Goal: Task Accomplishment & Management: Manage account settings

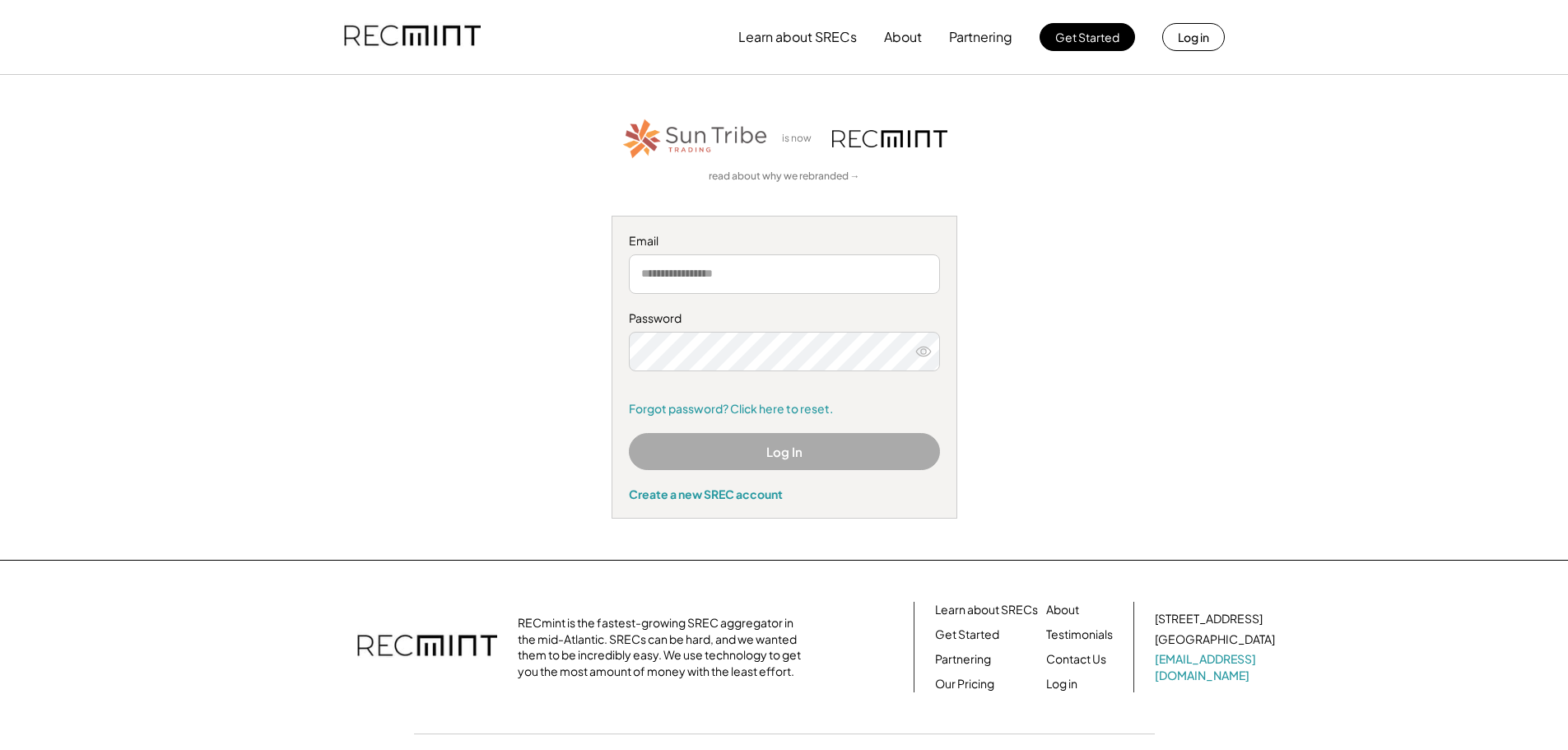
type input "**********"
click at [788, 447] on button "Log In" at bounding box center [784, 451] width 311 height 37
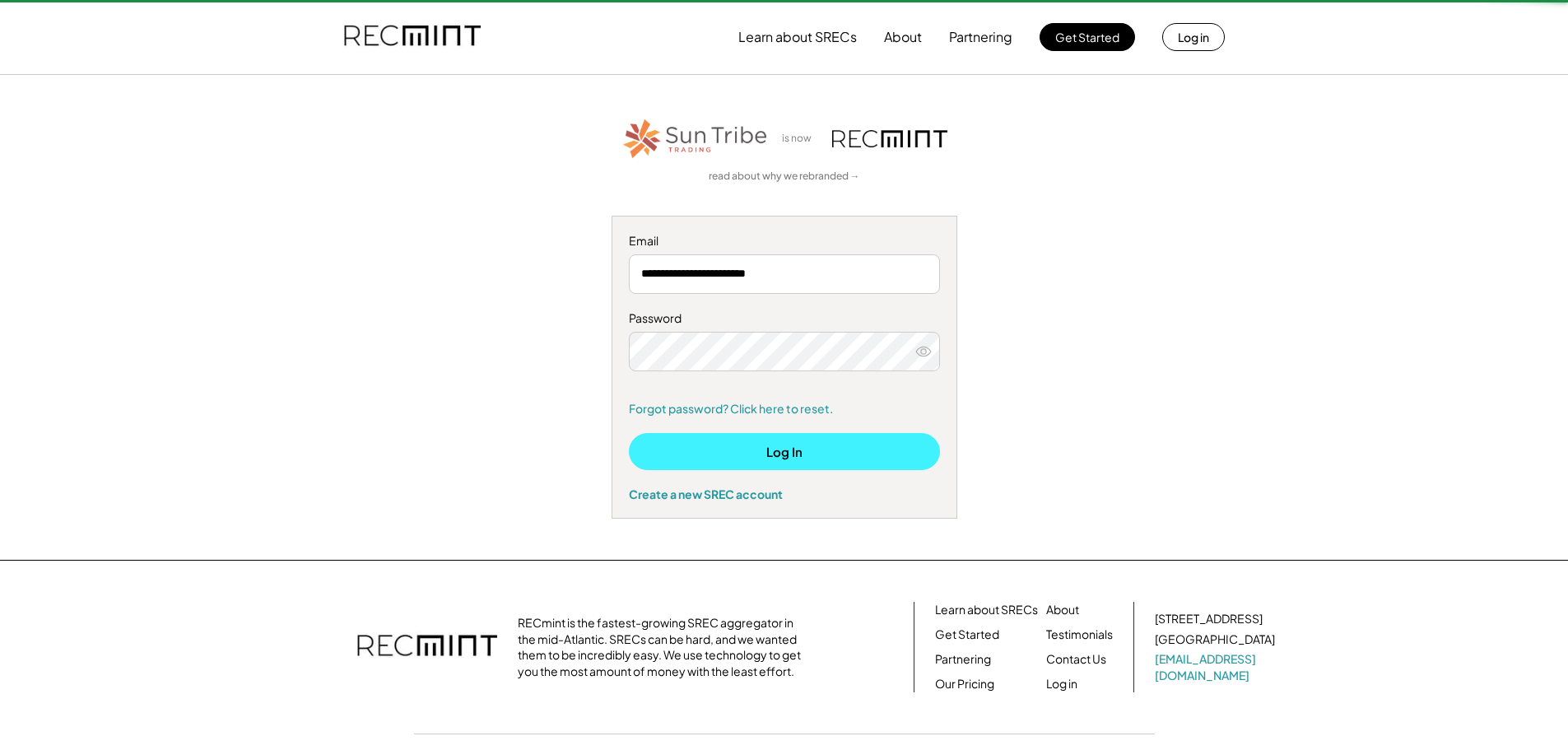
click at [788, 449] on button "Log In" at bounding box center [784, 451] width 311 height 37
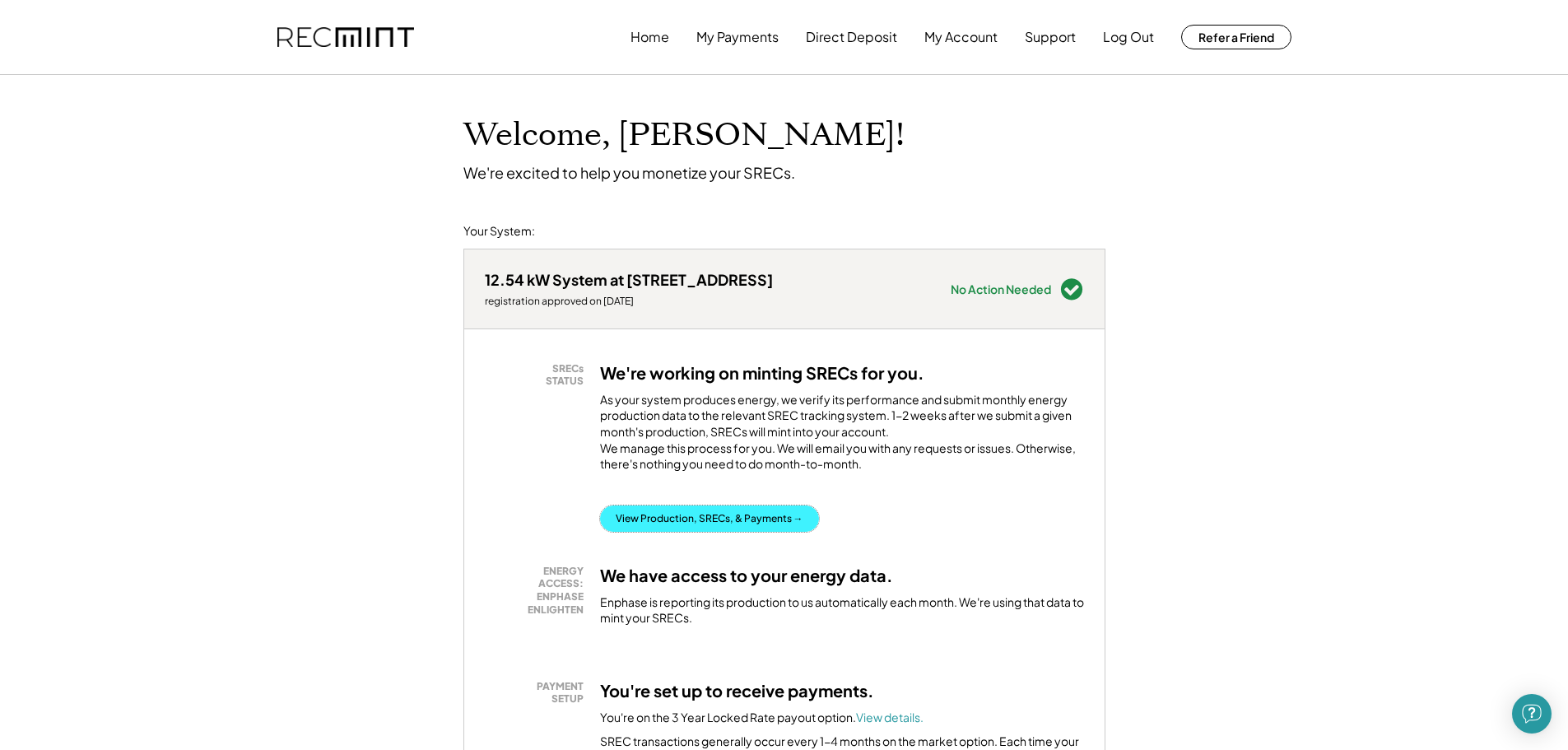
click at [752, 522] on button "View Production, SRECs, & Payments →" at bounding box center [709, 518] width 219 height 26
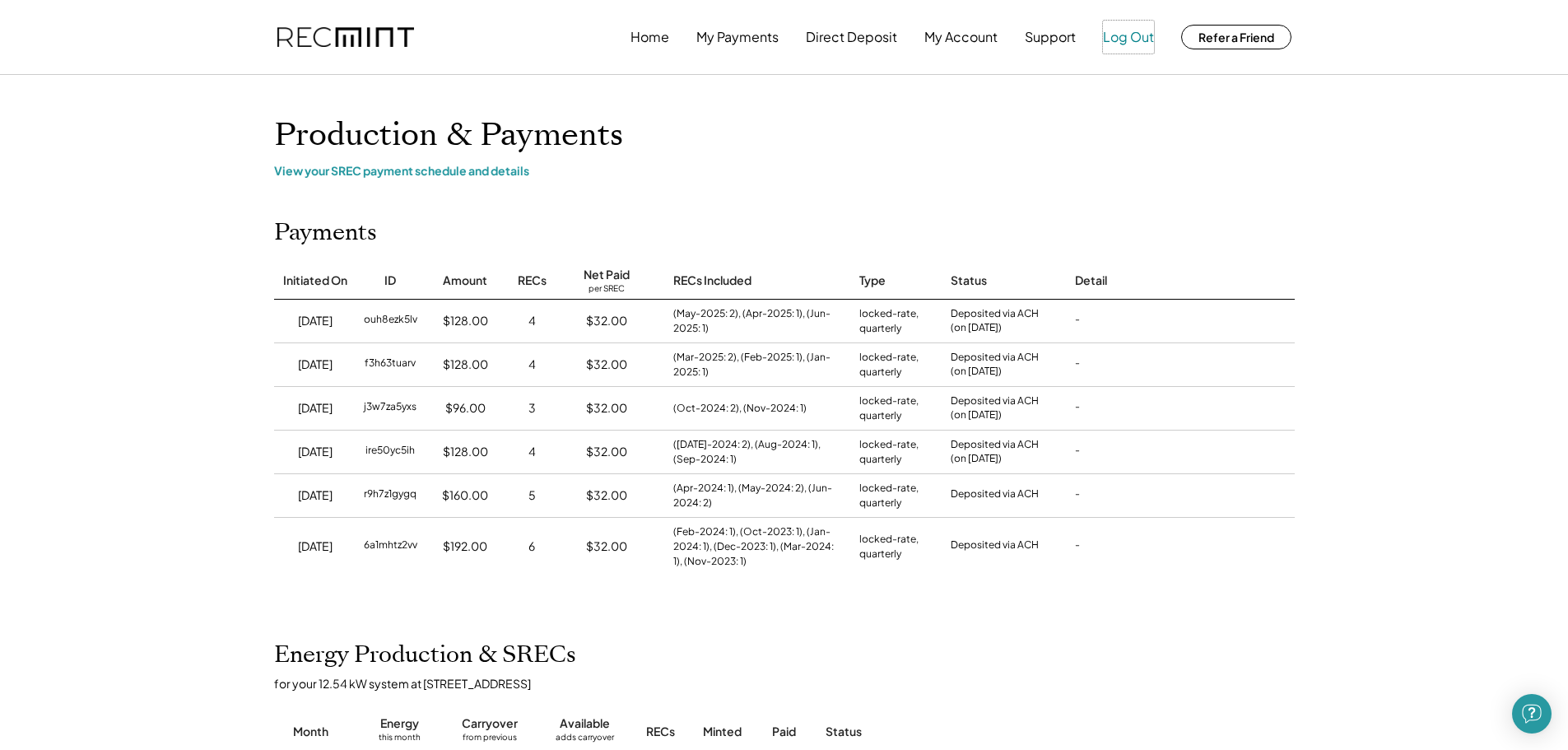
click at [1126, 36] on button "Log Out" at bounding box center [1128, 37] width 51 height 33
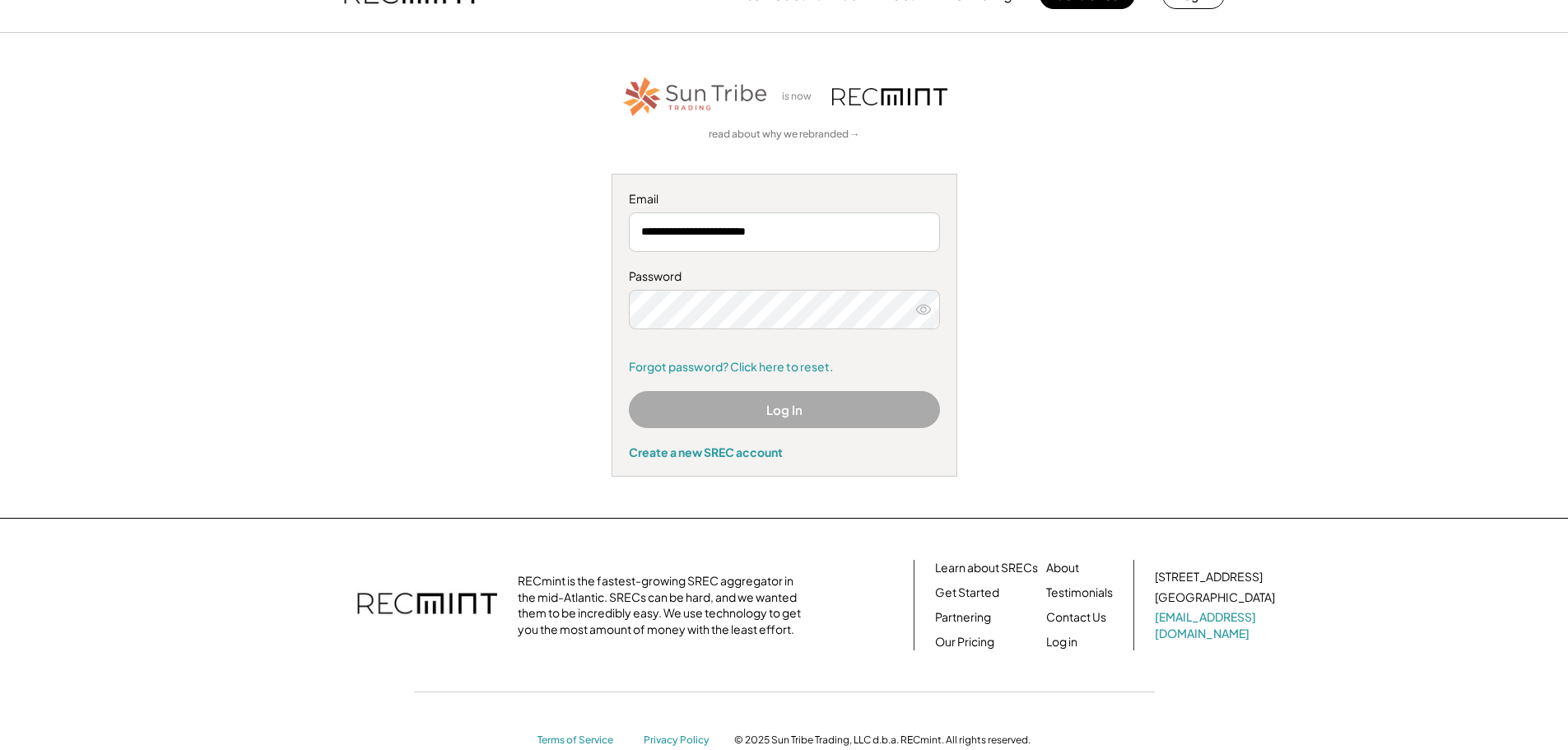
scroll to position [80, 0]
